Goal: Information Seeking & Learning: Learn about a topic

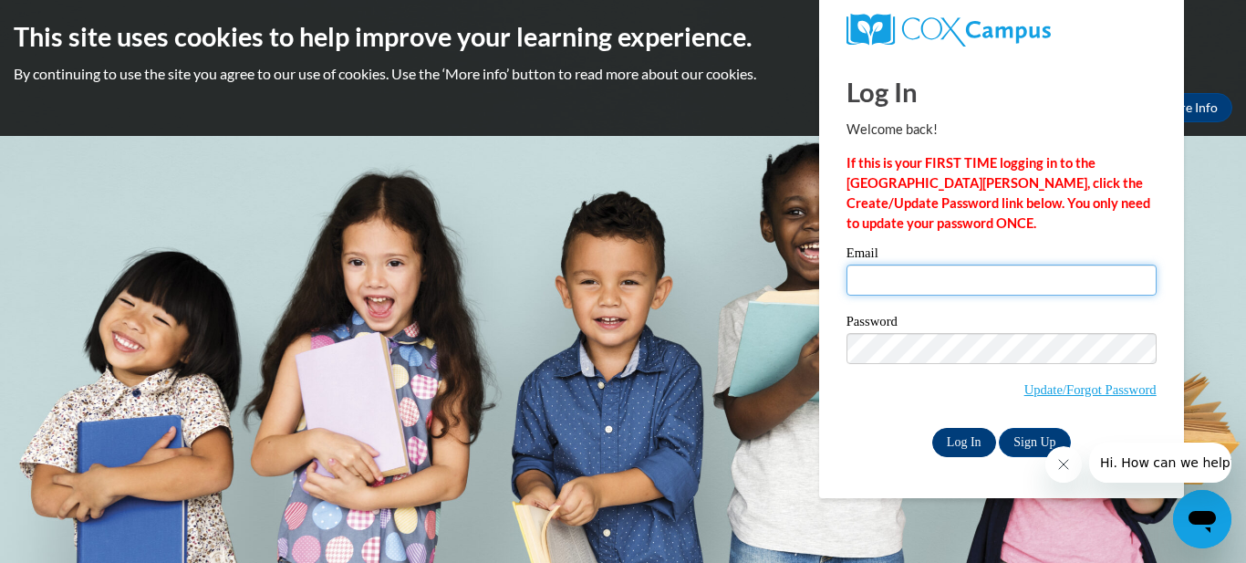
type input "zariah.vernon3@gmail.com"
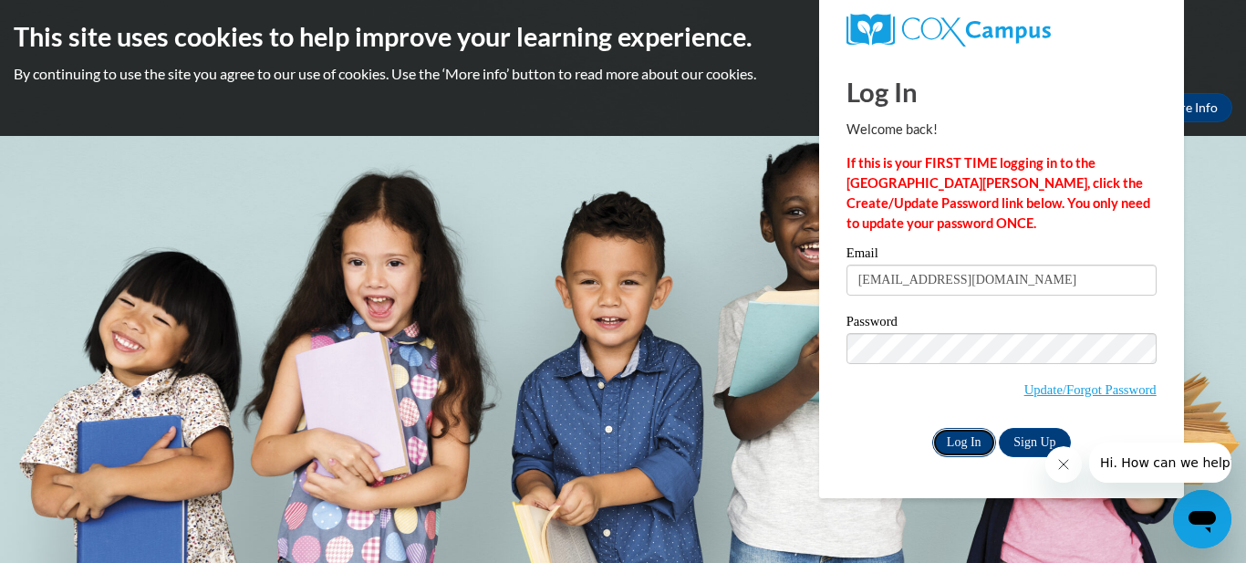
click at [971, 449] on input "Log In" at bounding box center [964, 442] width 64 height 29
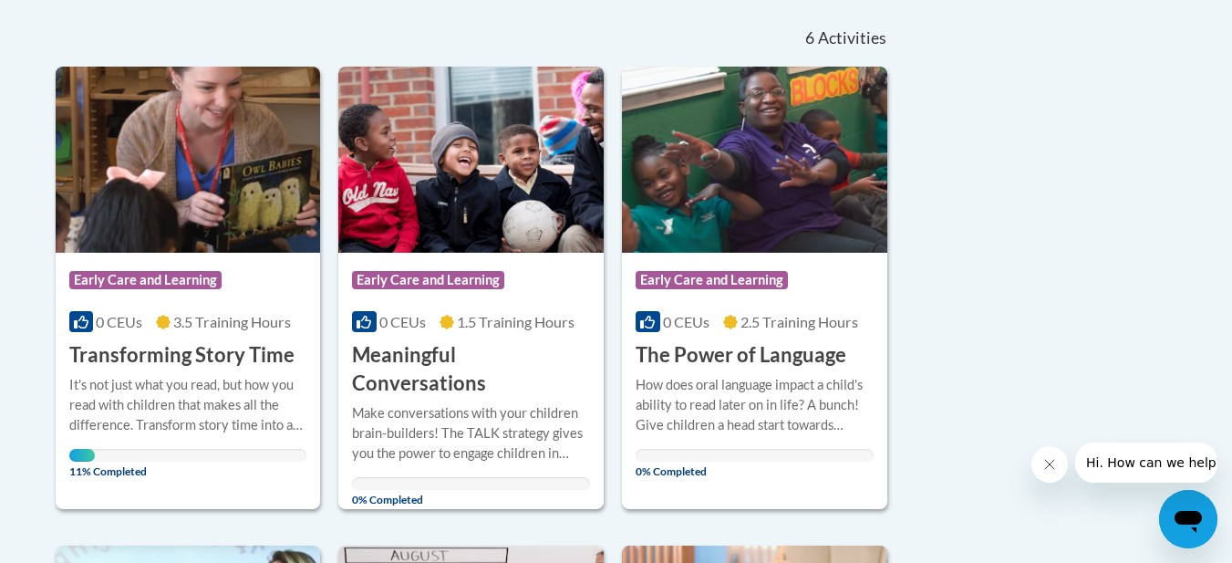
scroll to position [438, 0]
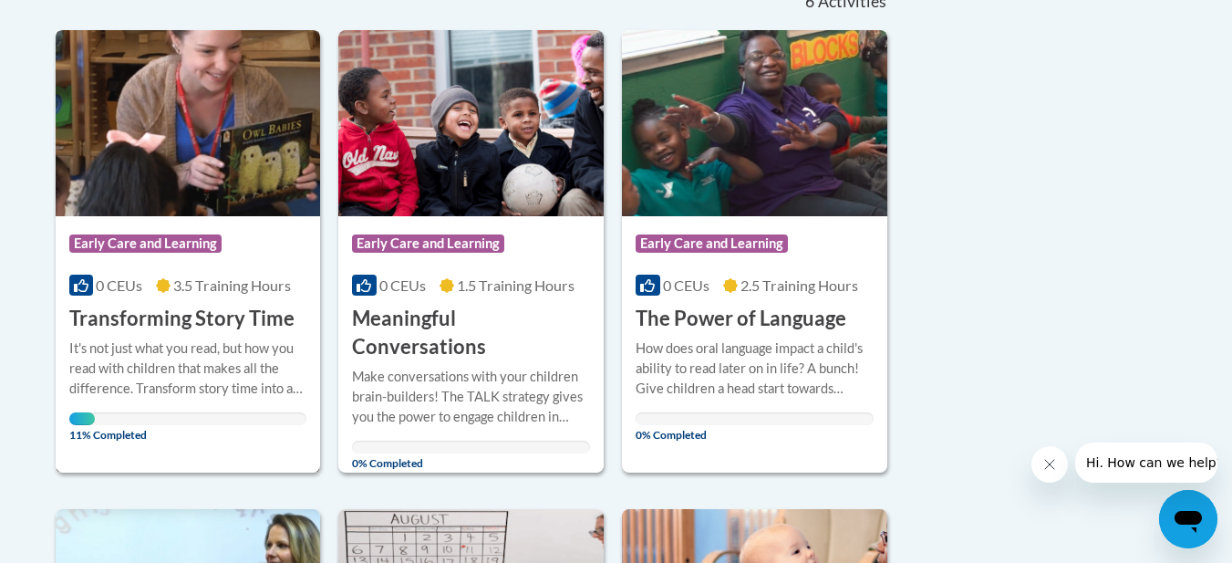
click at [191, 385] on div "It's not just what you read, but how you read with children that makes all the …" at bounding box center [188, 368] width 238 height 60
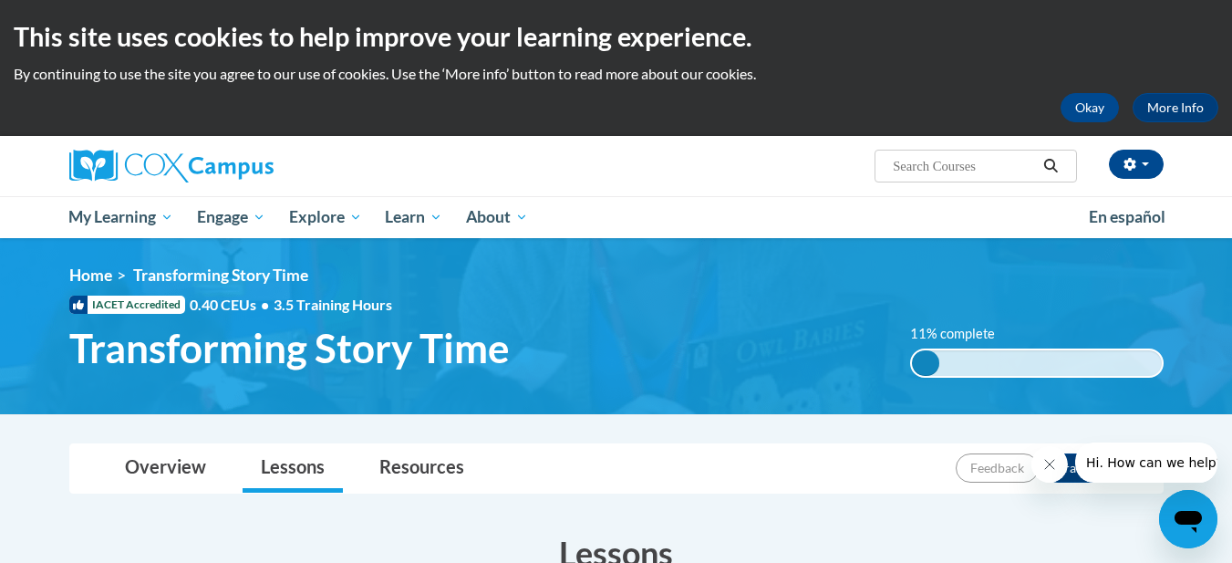
drag, startPoint x: 1240, startPoint y: 118, endPoint x: 32, endPoint y: 39, distance: 1210.2
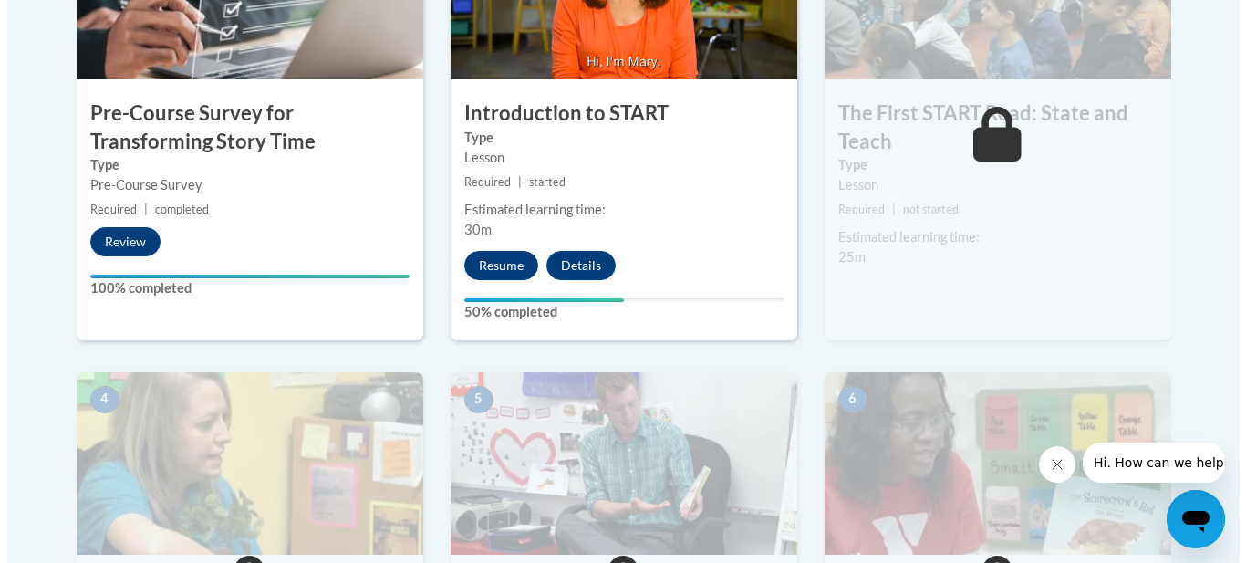
scroll to position [651, 0]
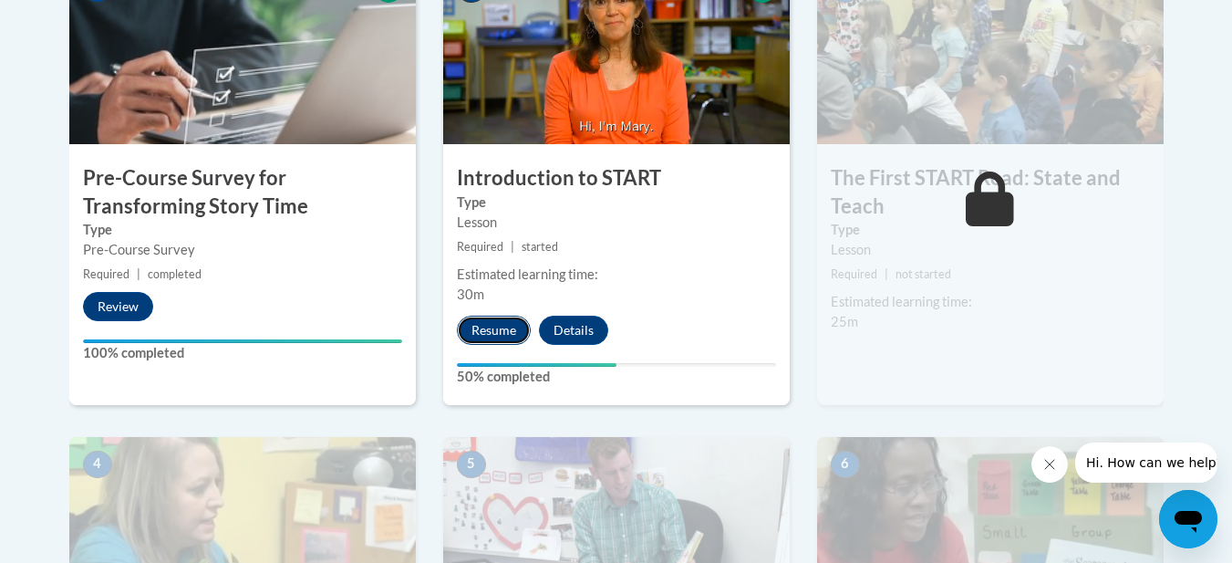
click at [513, 338] on button "Resume" at bounding box center [494, 330] width 74 height 29
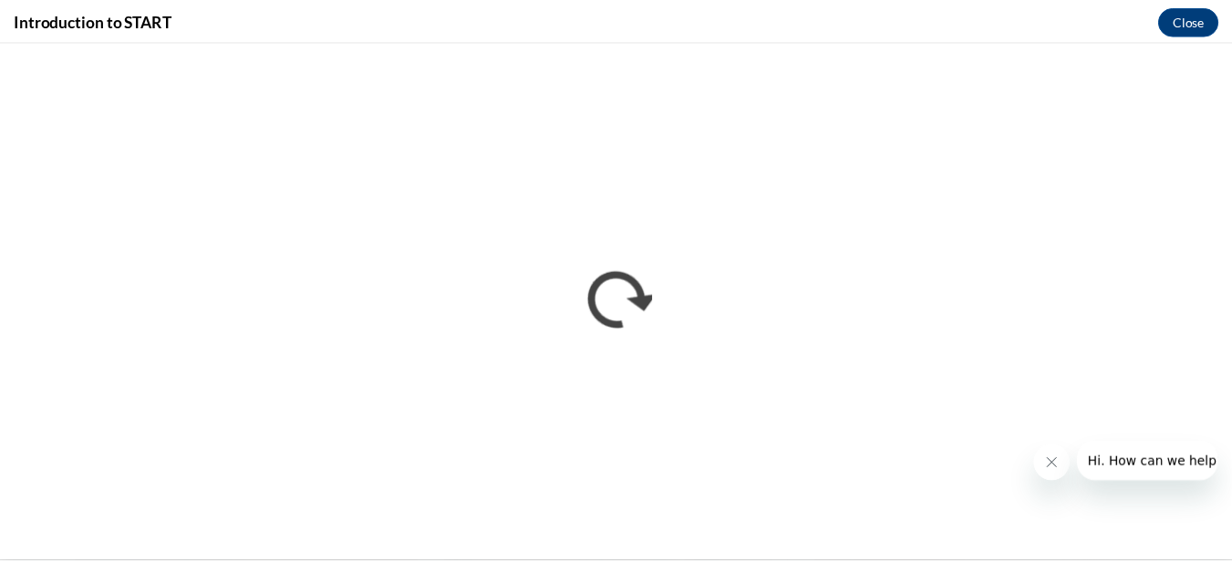
scroll to position [0, 0]
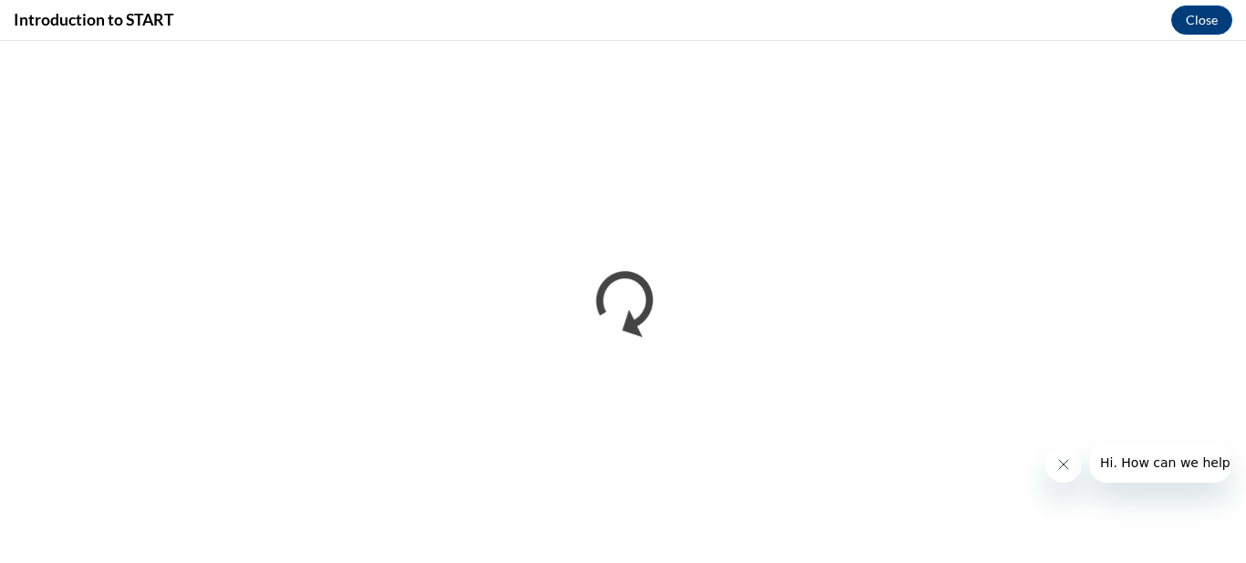
click at [1071, 474] on button "Close message from company" at bounding box center [1062, 464] width 36 height 36
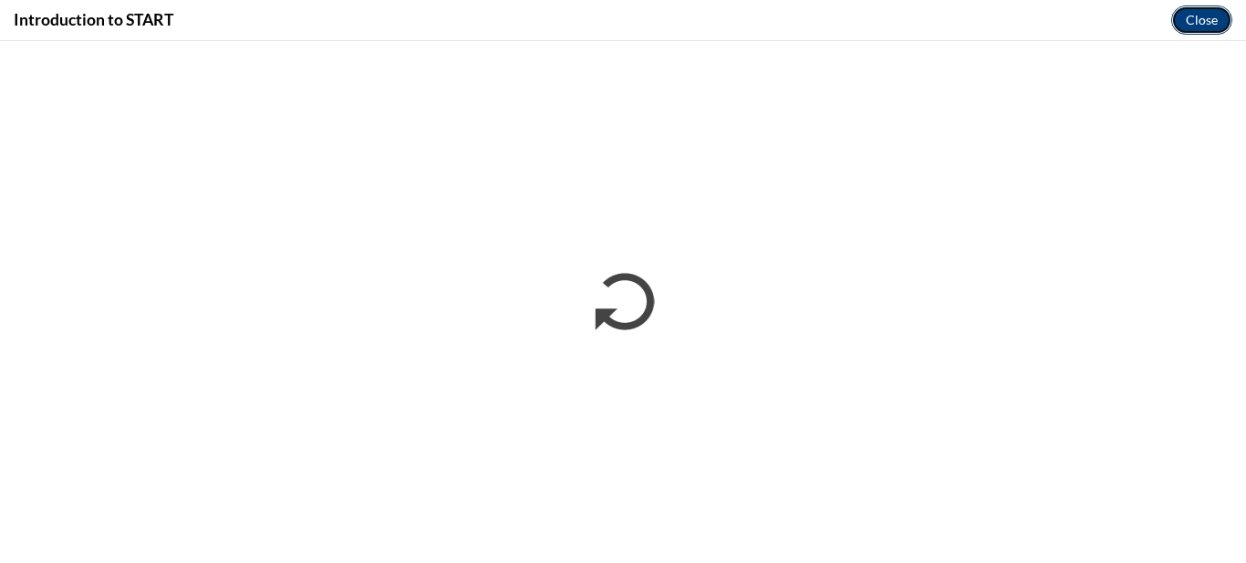
click at [1205, 13] on button "Close" at bounding box center [1201, 19] width 61 height 29
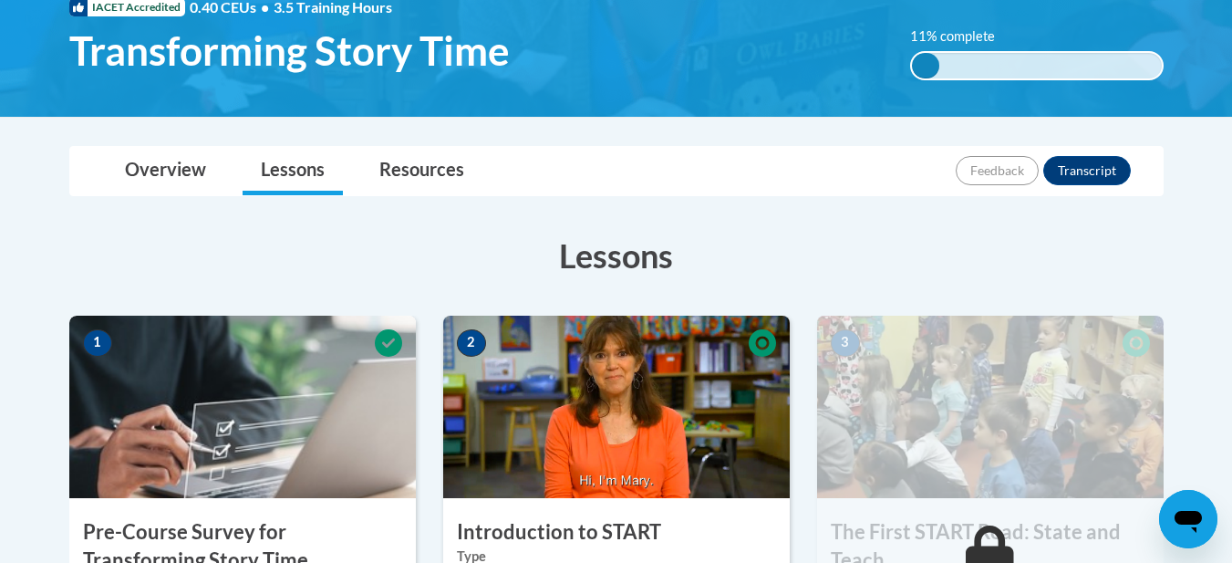
scroll to position [244, 0]
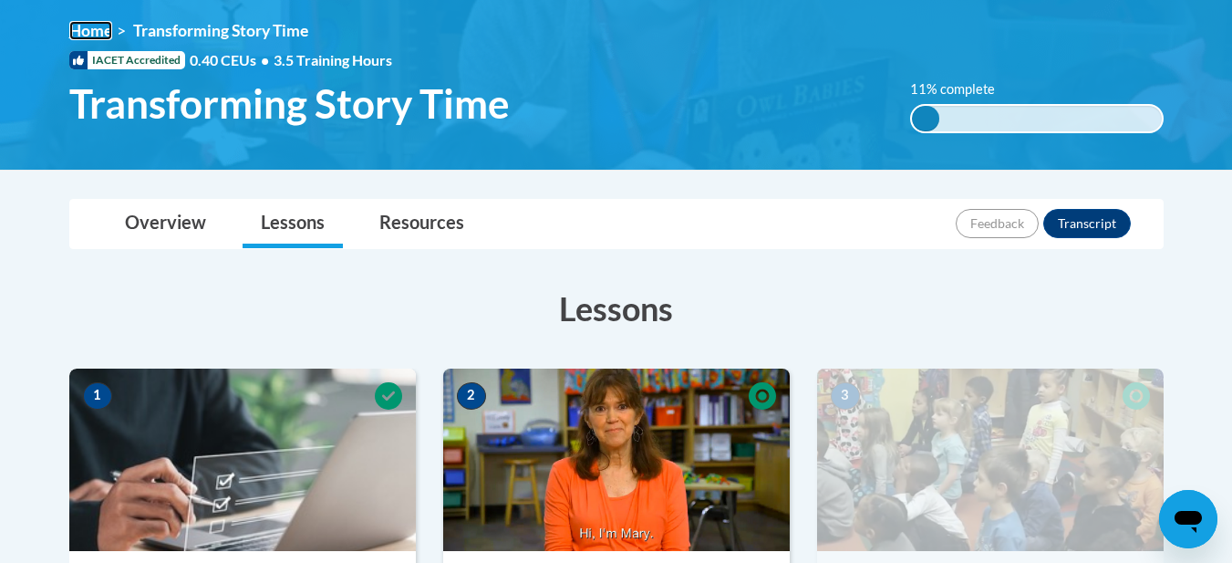
click at [95, 34] on link "Home" at bounding box center [90, 30] width 43 height 19
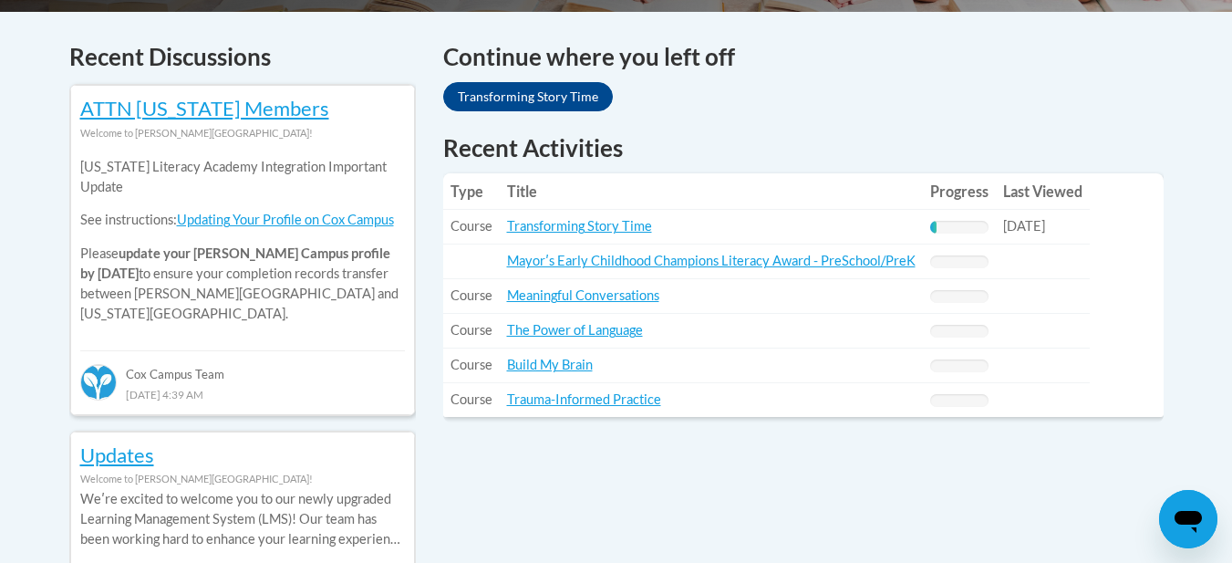
scroll to position [773, 0]
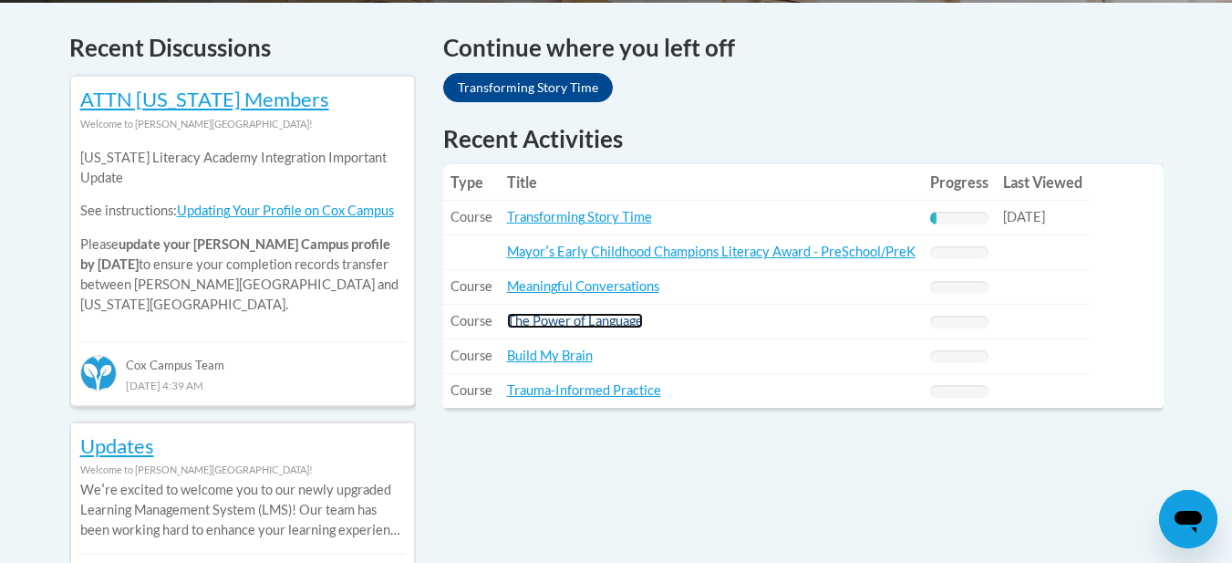
click at [540, 322] on link "The Power of Language" at bounding box center [575, 321] width 136 height 16
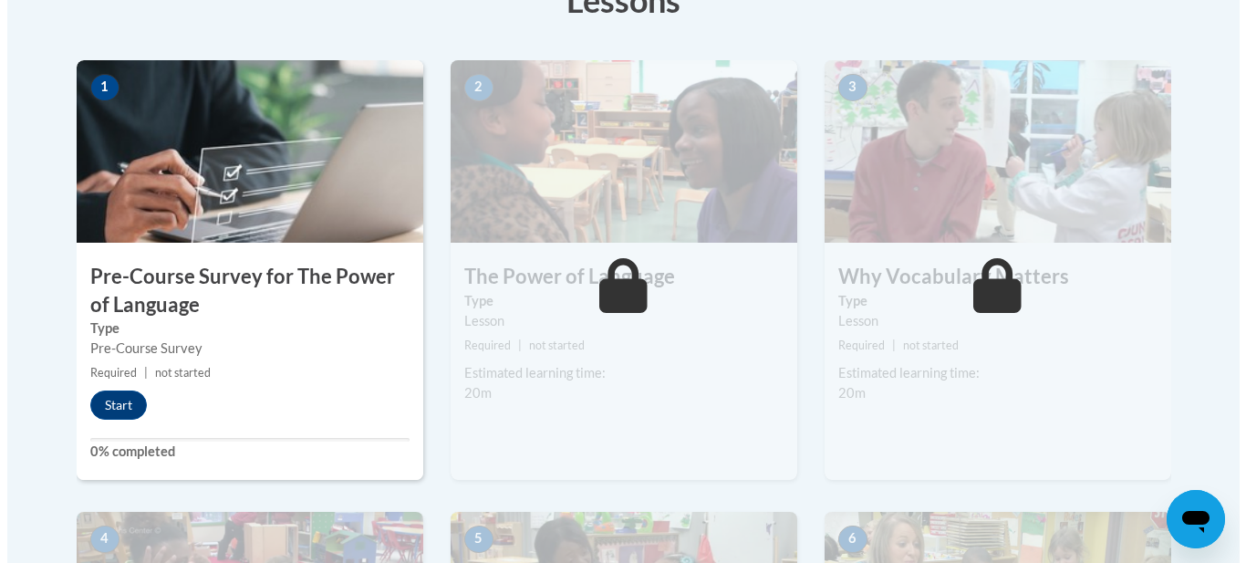
scroll to position [597, 0]
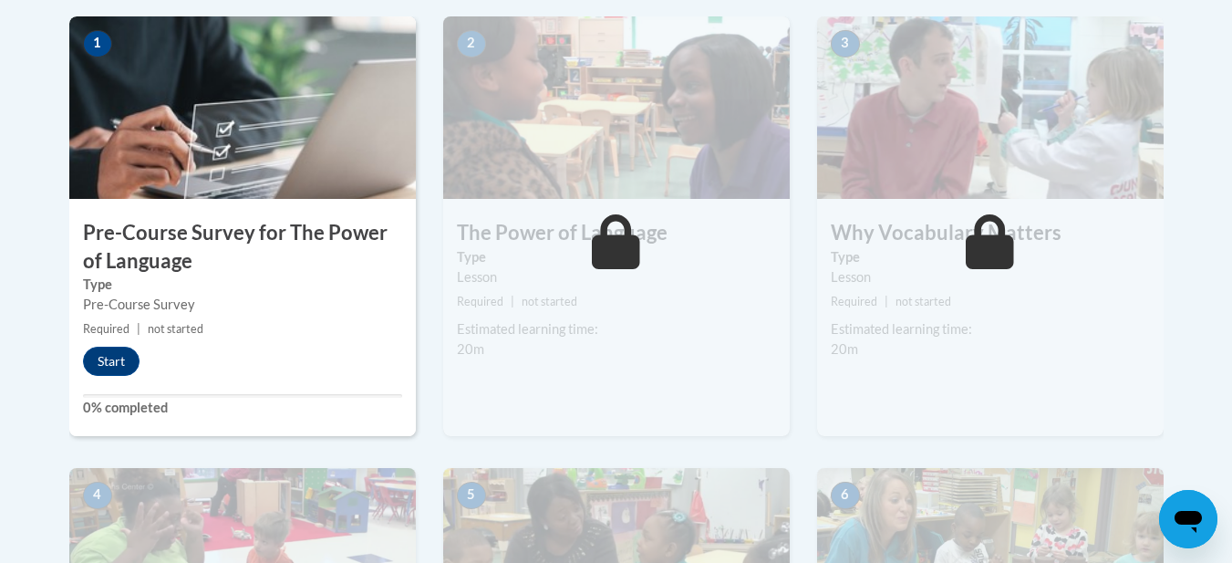
click at [257, 133] on img at bounding box center [242, 107] width 347 height 182
click at [104, 370] on button "Start" at bounding box center [111, 361] width 57 height 29
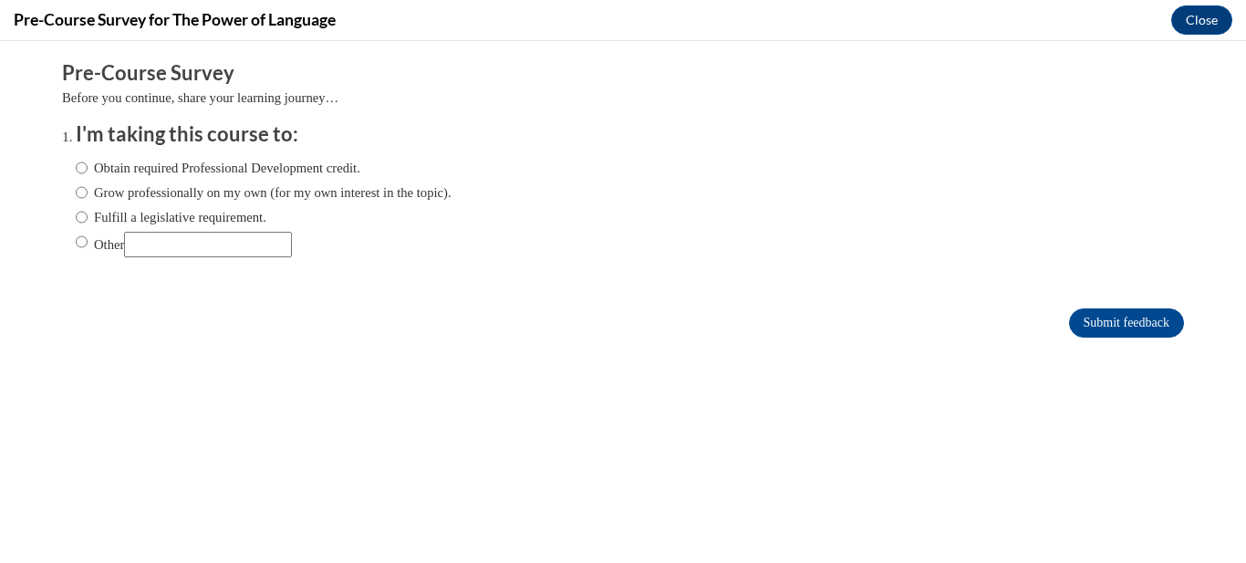
scroll to position [0, 0]
click at [76, 171] on input "Obtain required Professional Development credit." at bounding box center [82, 168] width 12 height 20
radio input "true"
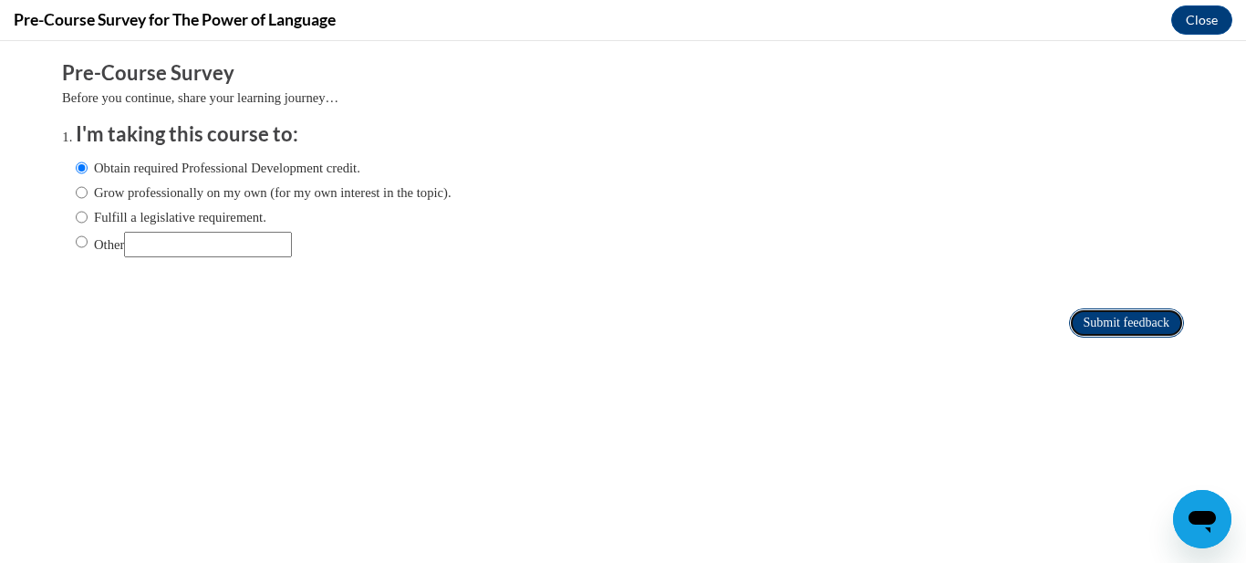
click at [1118, 314] on input "Submit feedback" at bounding box center [1126, 322] width 115 height 29
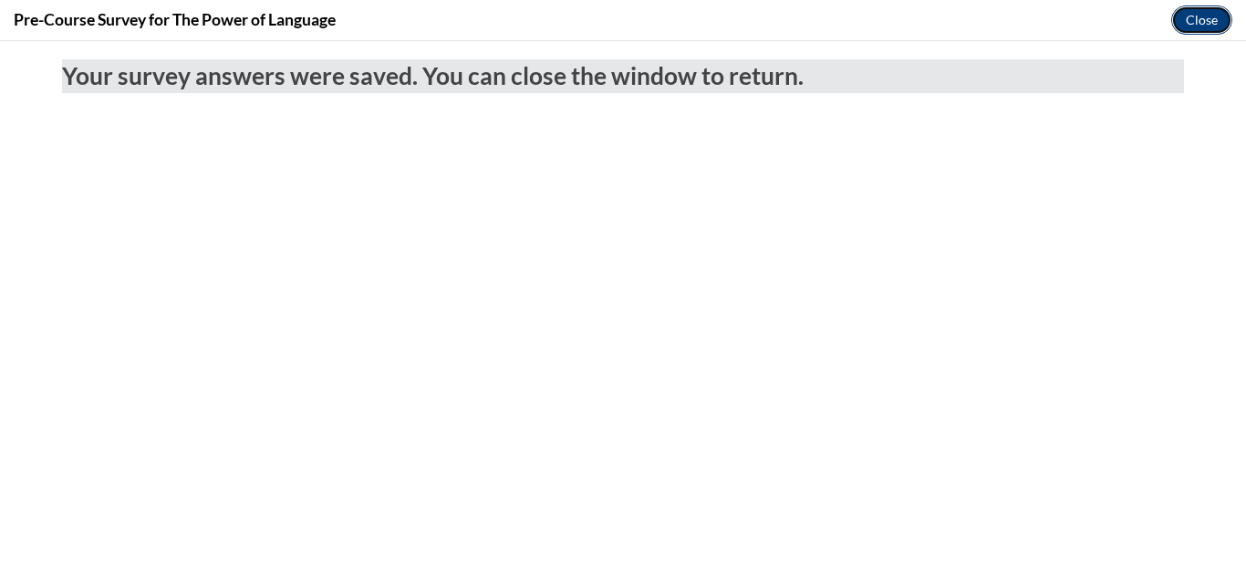
click at [1199, 21] on button "Close" at bounding box center [1201, 19] width 61 height 29
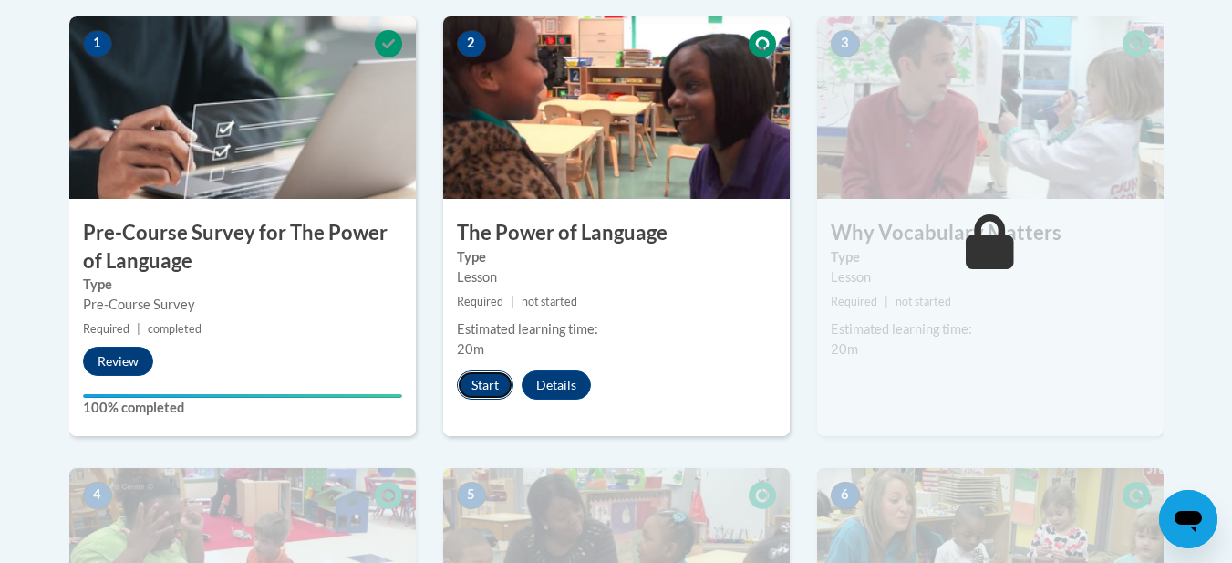
click at [489, 386] on button "Start" at bounding box center [485, 384] width 57 height 29
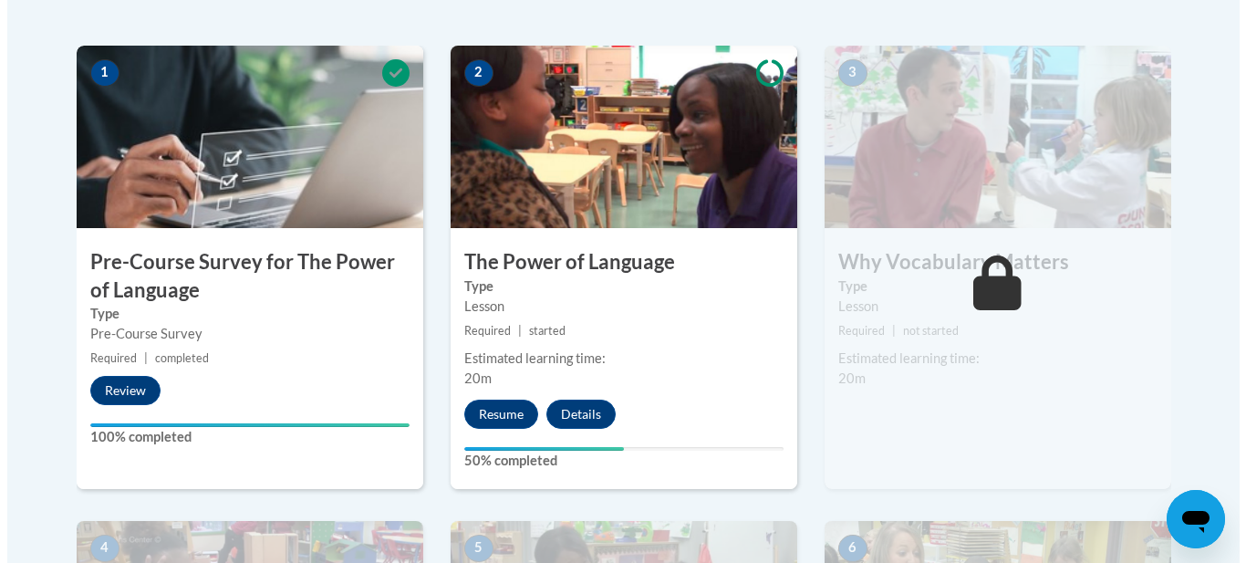
scroll to position [555, 0]
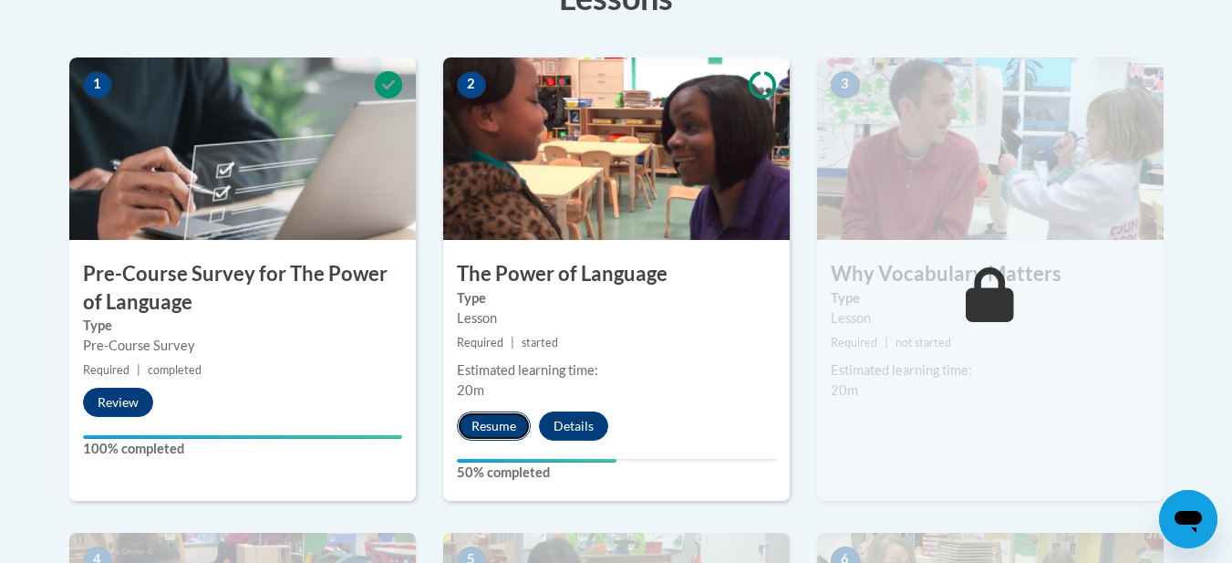
click at [500, 428] on button "Resume" at bounding box center [494, 425] width 74 height 29
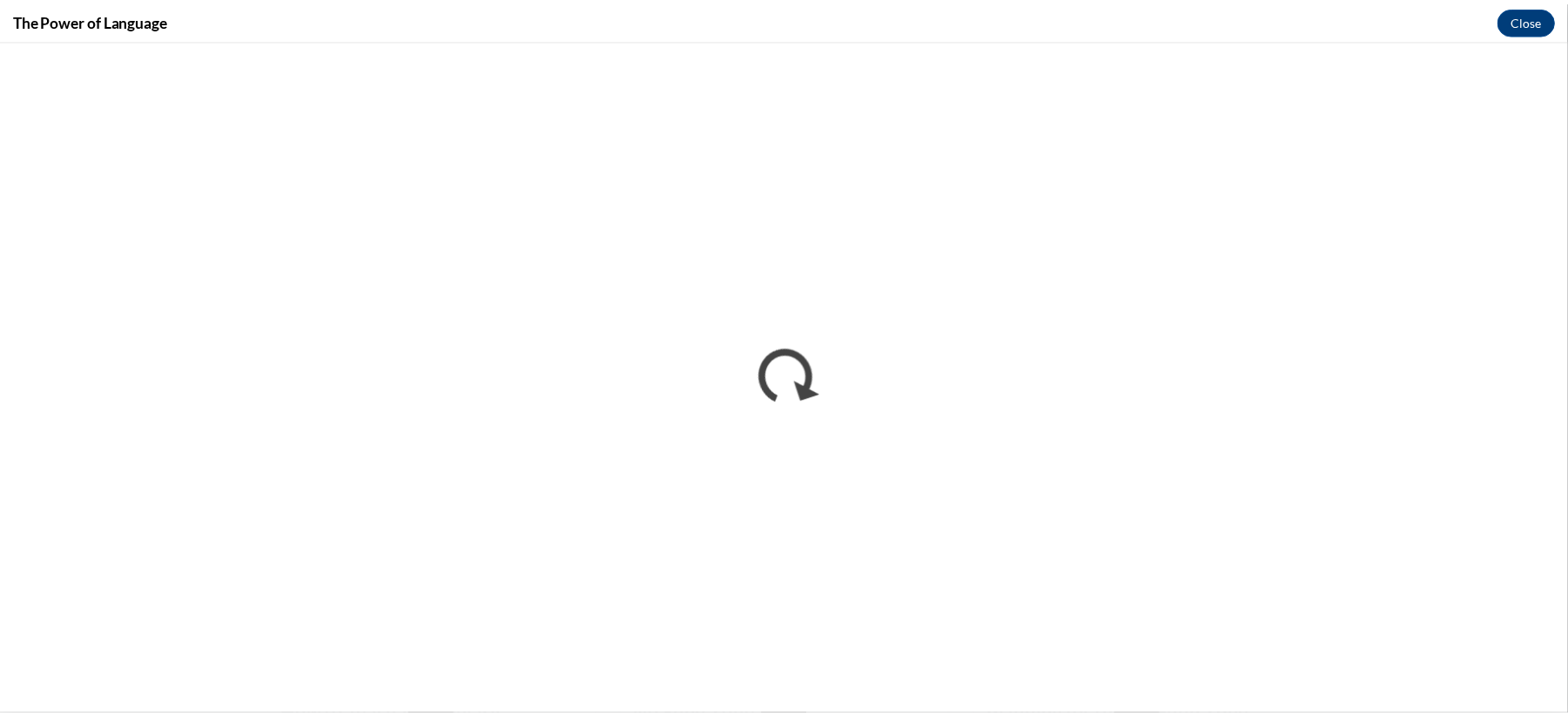
scroll to position [0, 0]
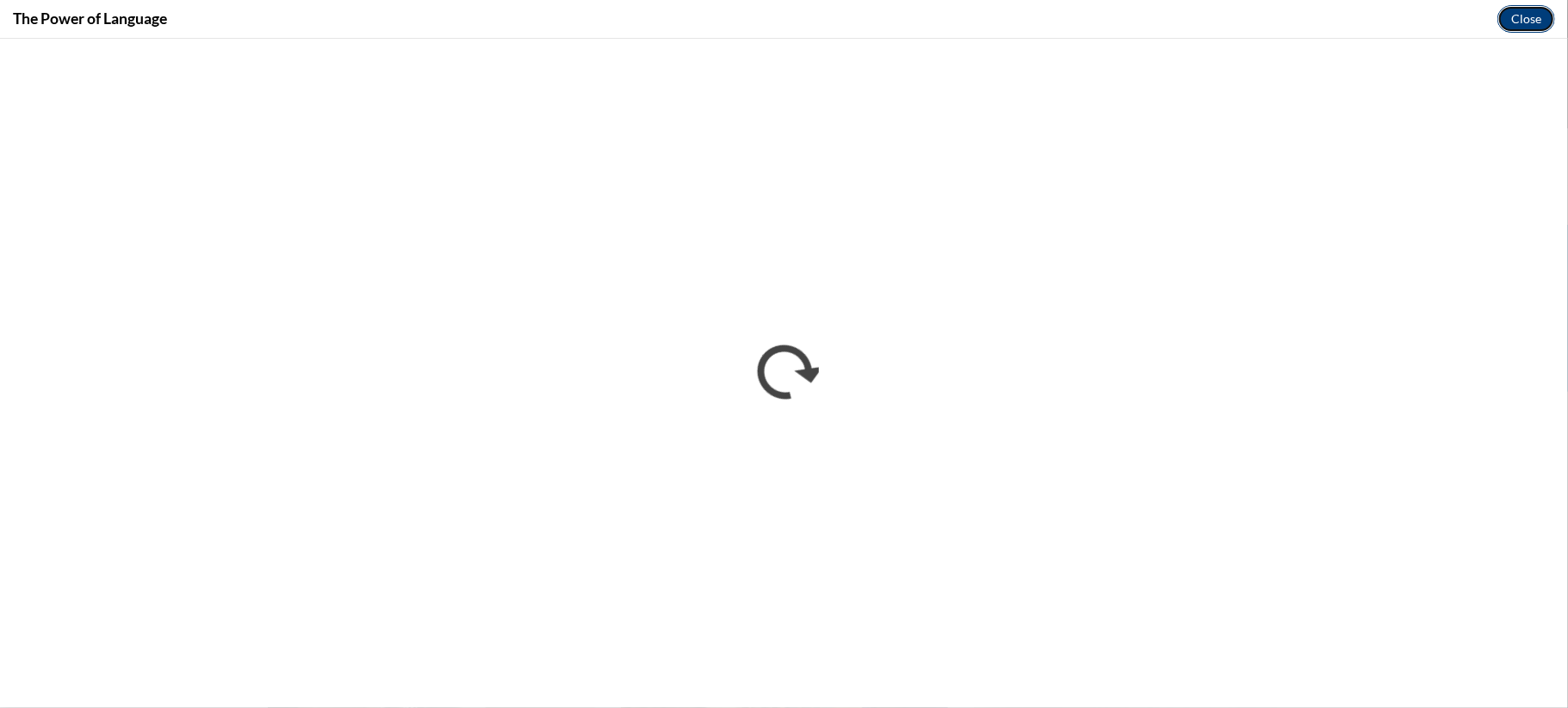
click at [1162, 19] on button "Close" at bounding box center [1526, 18] width 58 height 27
